Goal: Information Seeking & Learning: Check status

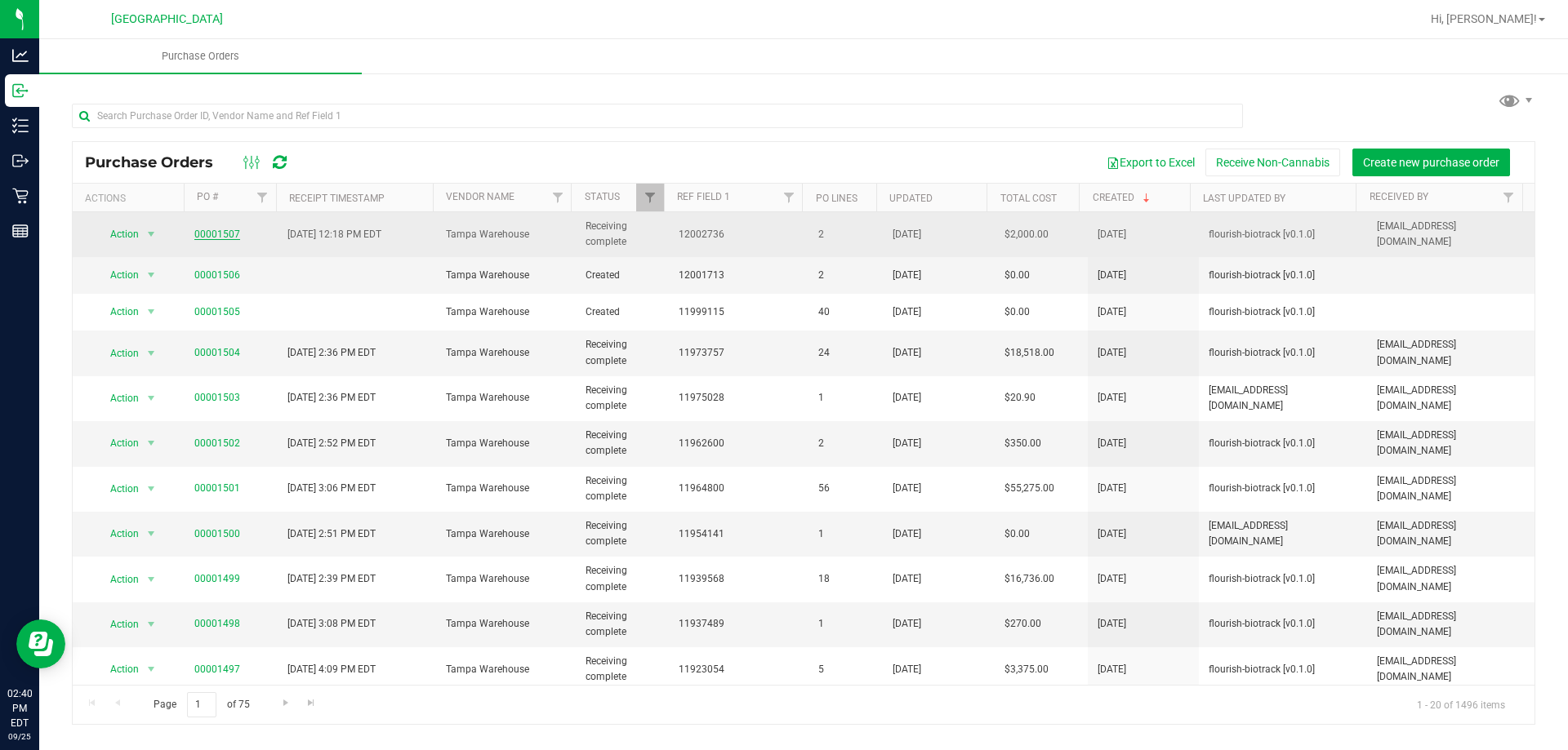
click at [229, 235] on link "00001507" at bounding box center [217, 235] width 45 height 12
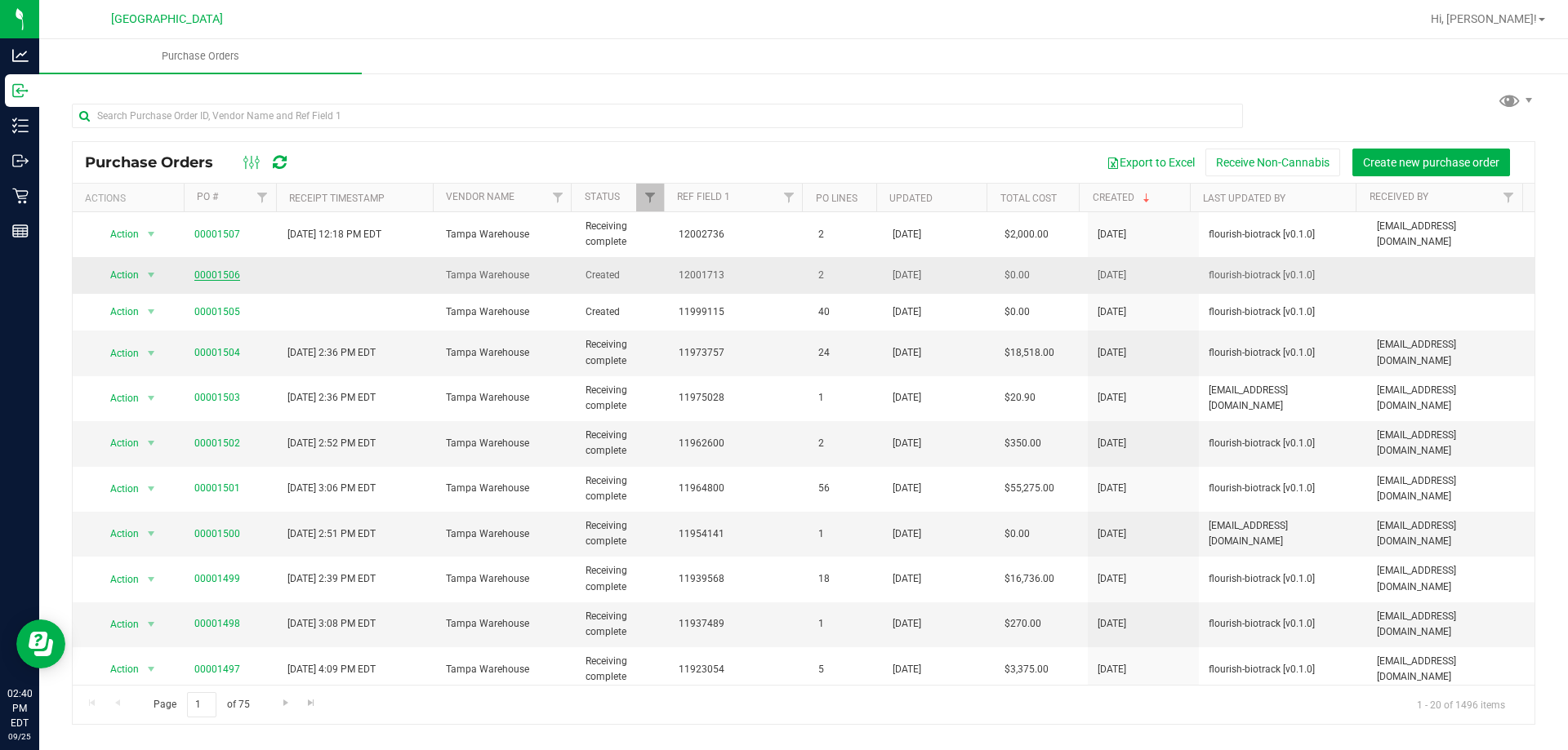
click at [227, 276] on link "00001506" at bounding box center [217, 275] width 45 height 12
